Goal: Task Accomplishment & Management: Manage account settings

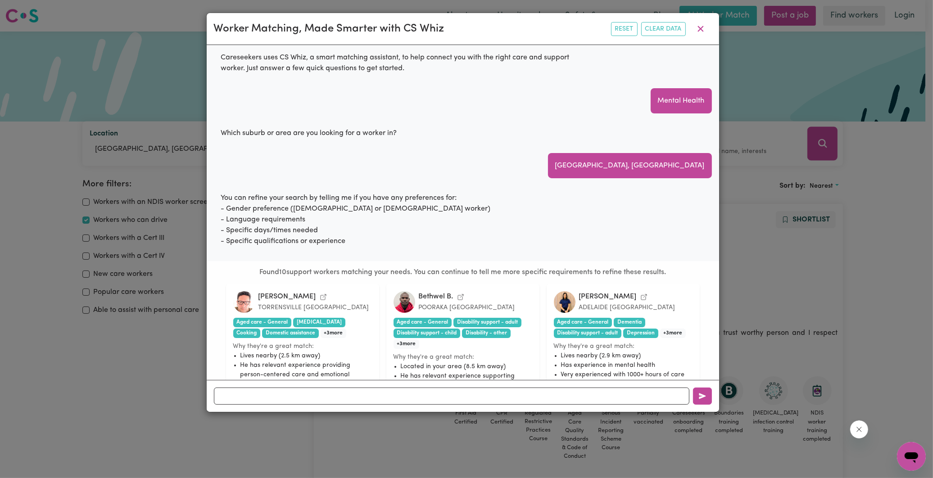
scroll to position [614, 0]
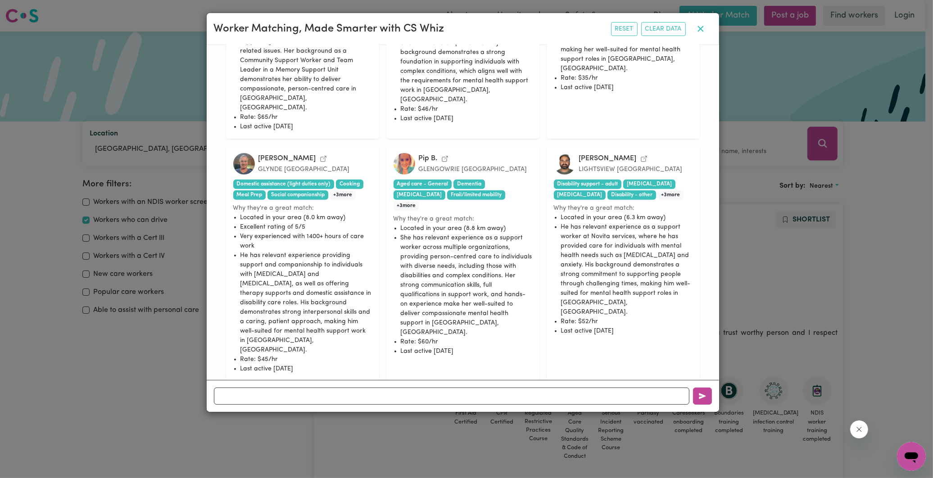
click at [698, 27] on icon "button" at bounding box center [700, 29] width 6 height 6
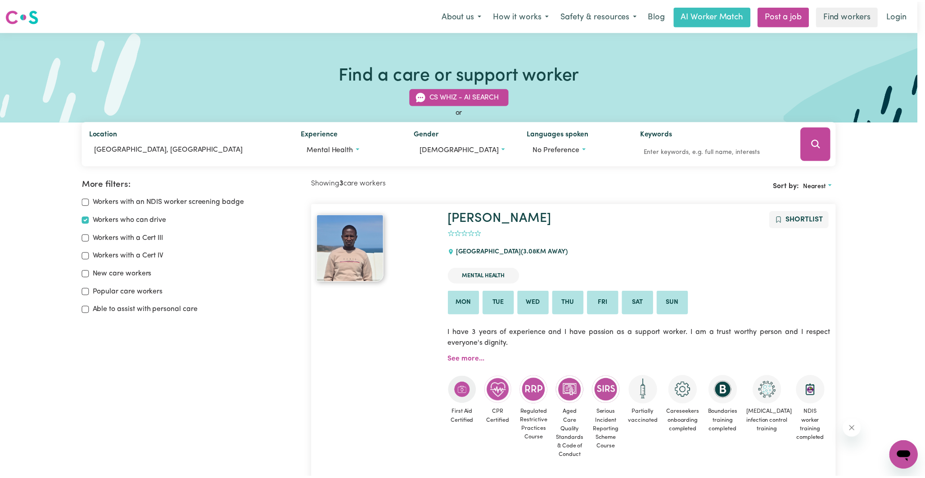
scroll to position [0, 0]
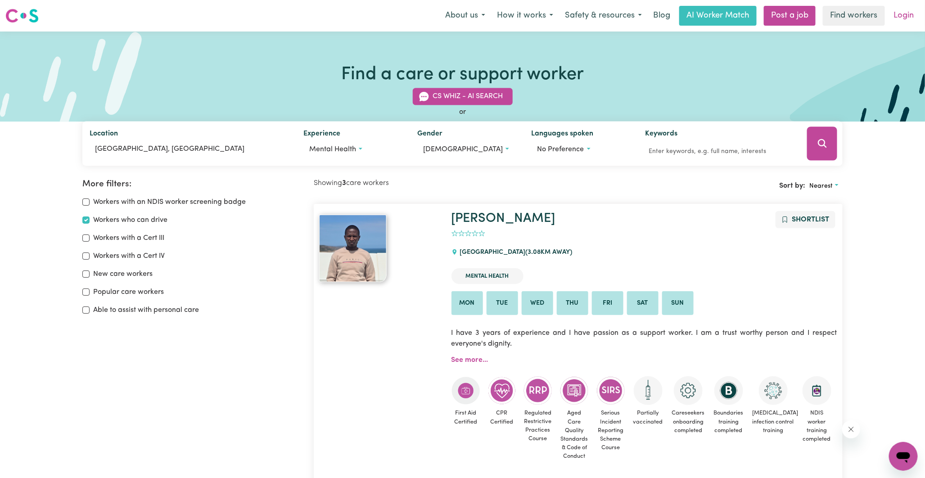
click at [900, 17] on link "Login" at bounding box center [904, 16] width 31 height 20
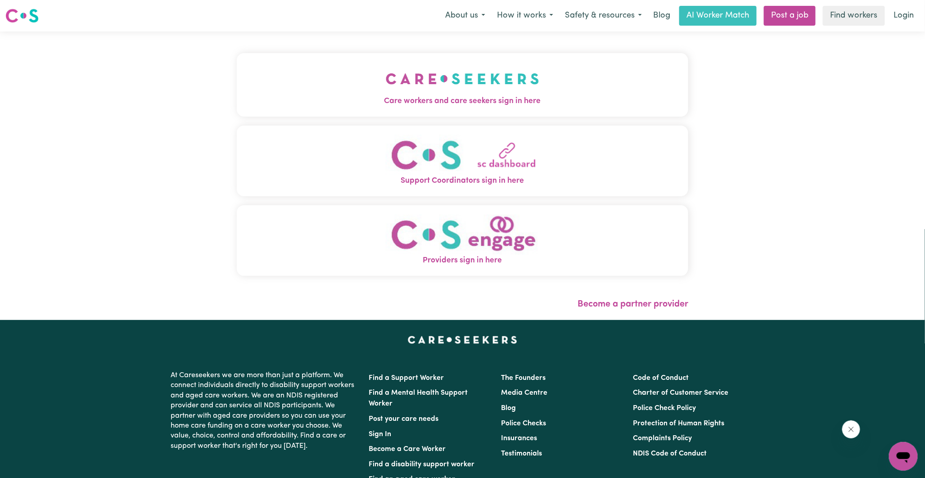
click at [457, 158] on img "Support Coordinators sign in here" at bounding box center [463, 155] width 154 height 41
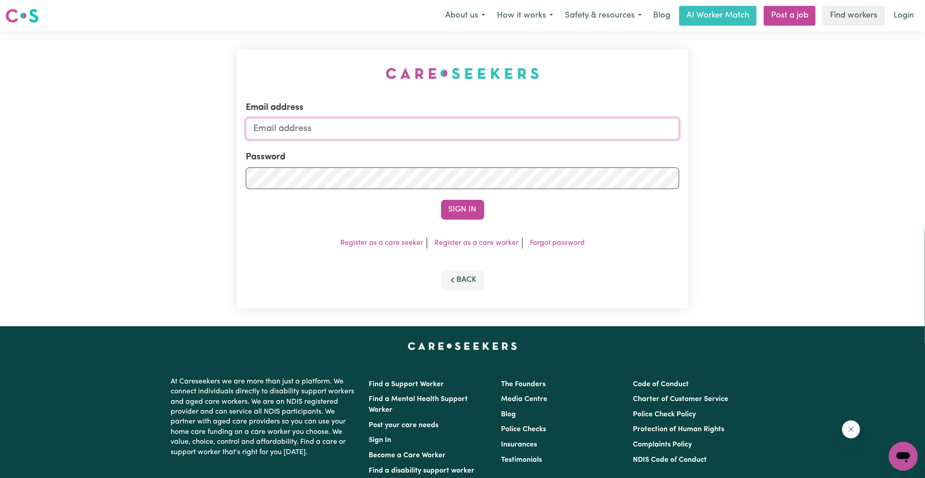
type input "[PERSON_NAME][EMAIL_ADDRESS][DOMAIN_NAME]"
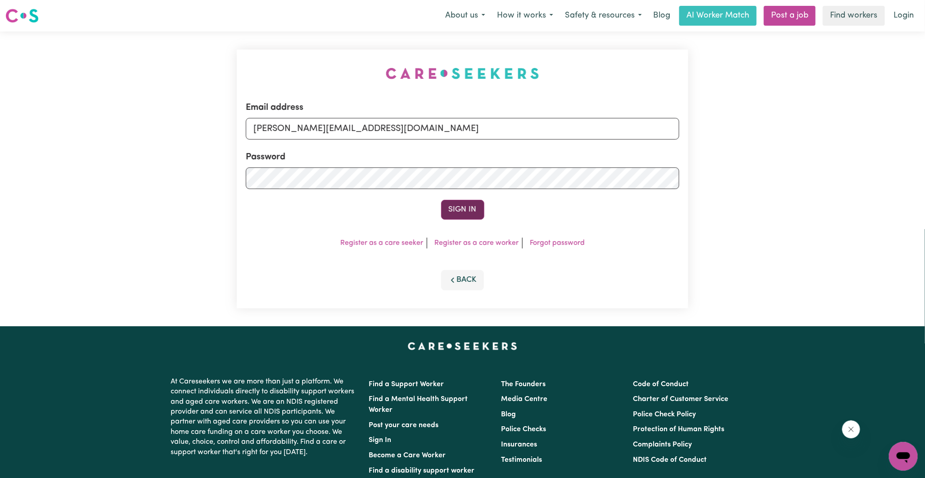
click at [453, 209] on button "Sign In" at bounding box center [462, 210] width 43 height 20
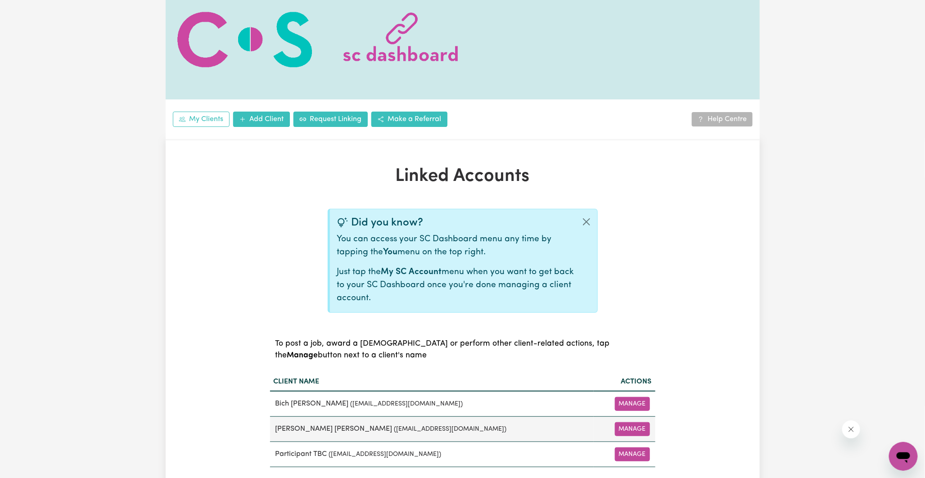
scroll to position [150, 0]
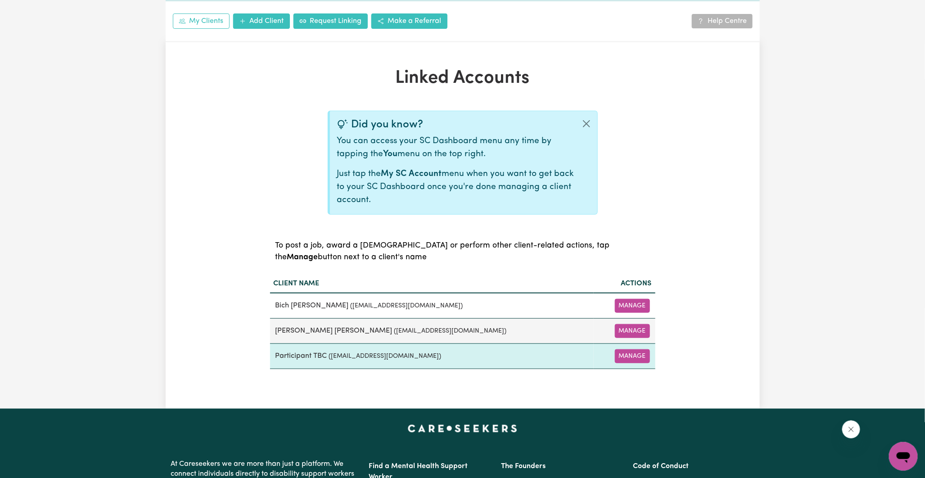
click at [442, 355] on small "( [EMAIL_ADDRESS][DOMAIN_NAME] )" at bounding box center [385, 356] width 113 height 7
click at [390, 355] on small "( [EMAIL_ADDRESS][DOMAIN_NAME] )" at bounding box center [385, 356] width 113 height 7
click at [637, 356] on button "Manage" at bounding box center [632, 356] width 35 height 14
